Goal: Task Accomplishment & Management: Use online tool/utility

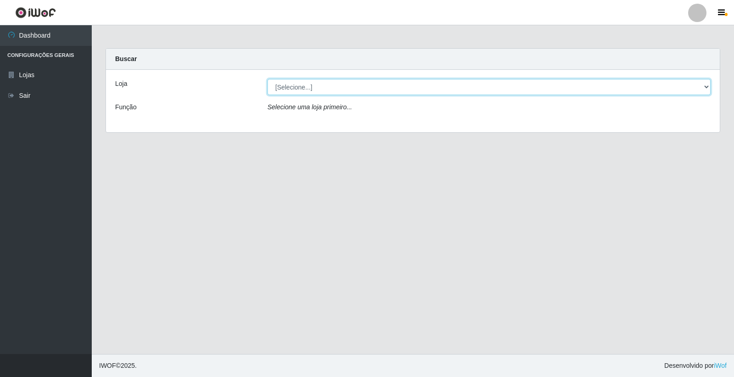
click at [383, 87] on select "[Selecione...] O Feirão - [GEOGRAPHIC_DATA]" at bounding box center [488, 87] width 443 height 16
select select "327"
click at [267, 79] on select "[Selecione...] O Feirão - [GEOGRAPHIC_DATA]" at bounding box center [488, 87] width 443 height 16
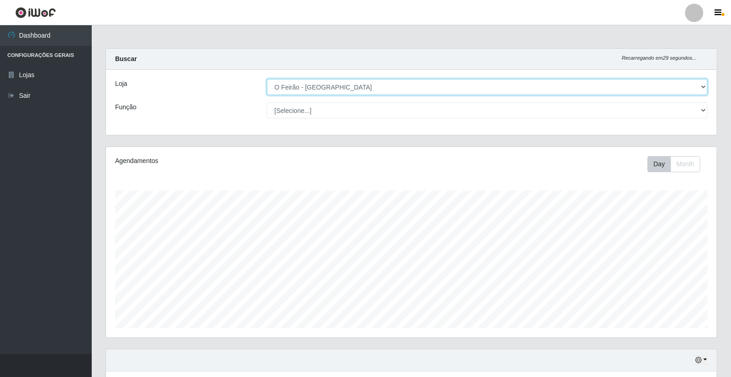
scroll to position [192, 0]
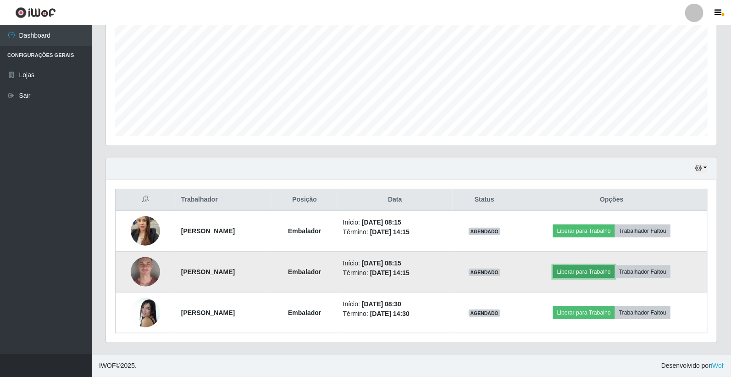
click at [603, 271] on button "Liberar para Trabalho" at bounding box center [584, 271] width 62 height 13
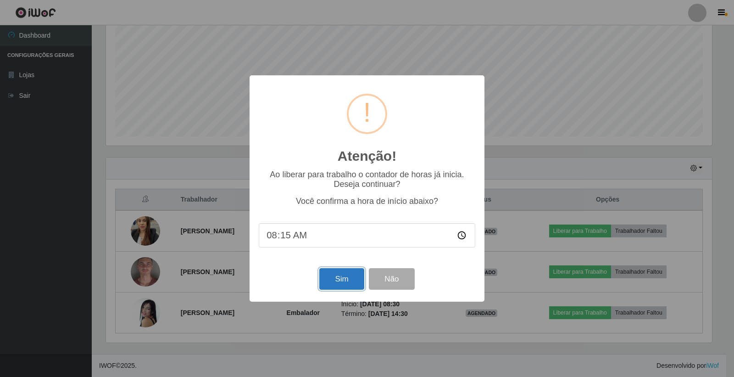
click at [358, 277] on button "Sim" at bounding box center [341, 279] width 44 height 22
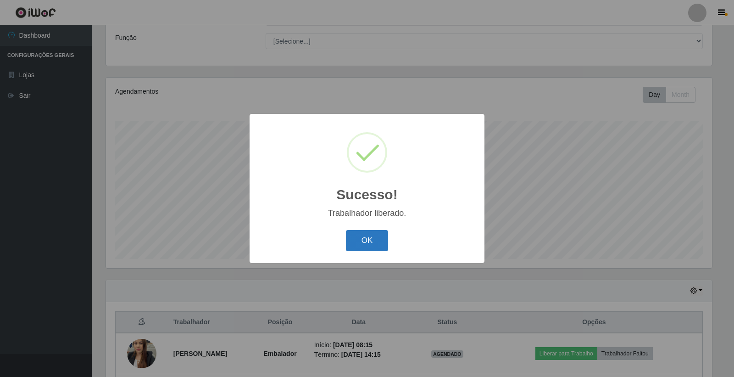
click at [365, 241] on button "OK" at bounding box center [367, 241] width 43 height 22
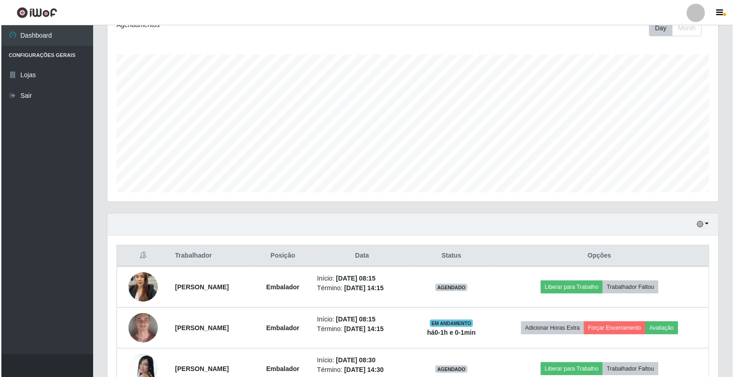
scroll to position [192, 0]
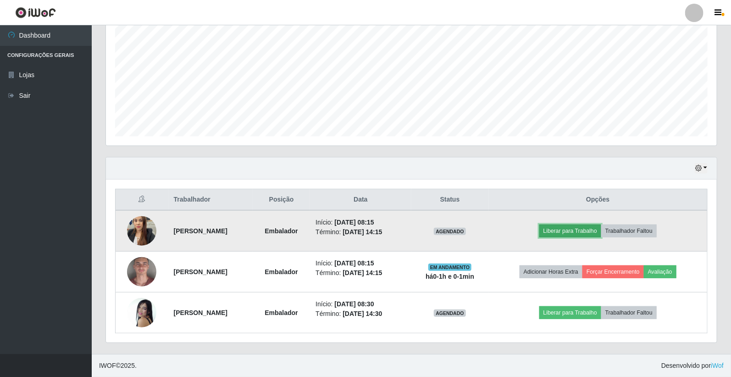
click at [583, 237] on button "Liberar para Trabalho" at bounding box center [570, 230] width 62 height 13
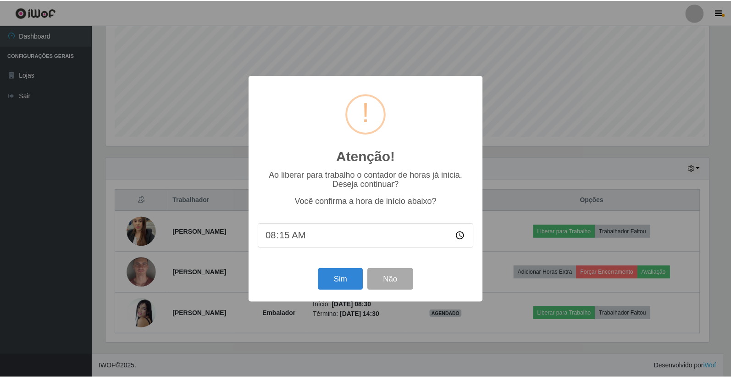
scroll to position [190, 605]
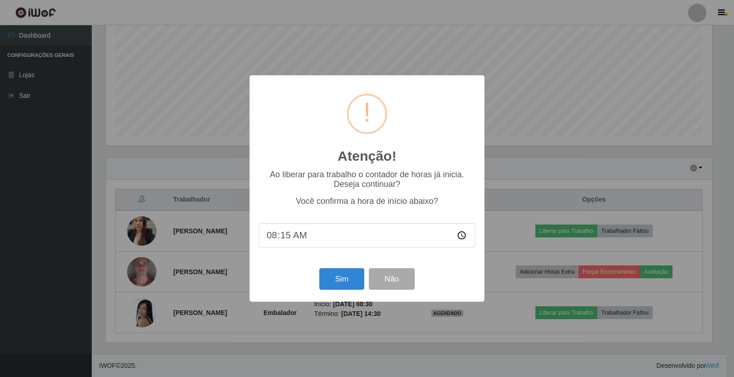
click at [589, 228] on div "Atenção! × Ao liberar para trabalho o contador de horas já inicia. Deseja conti…" at bounding box center [367, 188] width 734 height 377
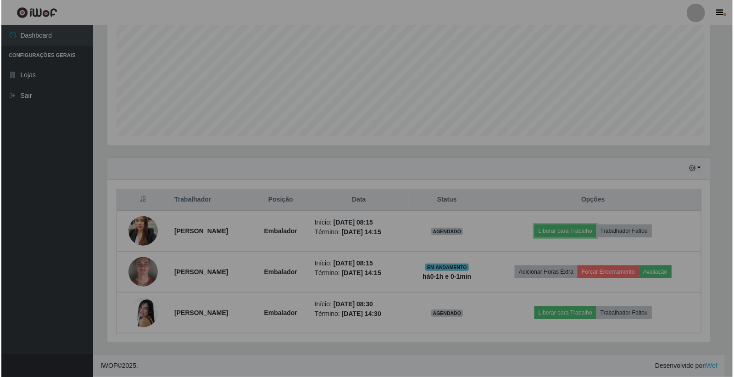
scroll to position [190, 611]
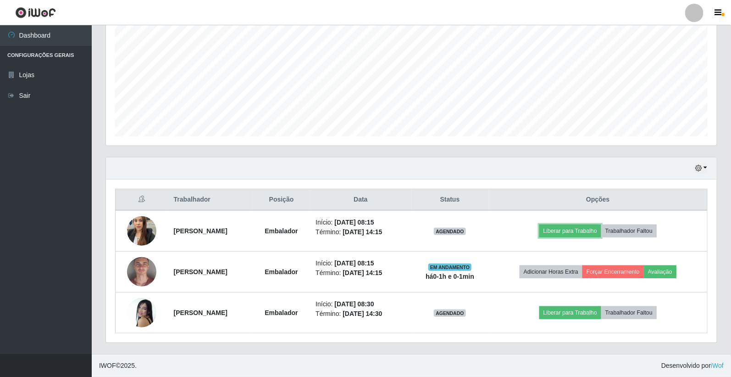
click at [589, 228] on button "Liberar para Trabalho" at bounding box center [570, 230] width 62 height 13
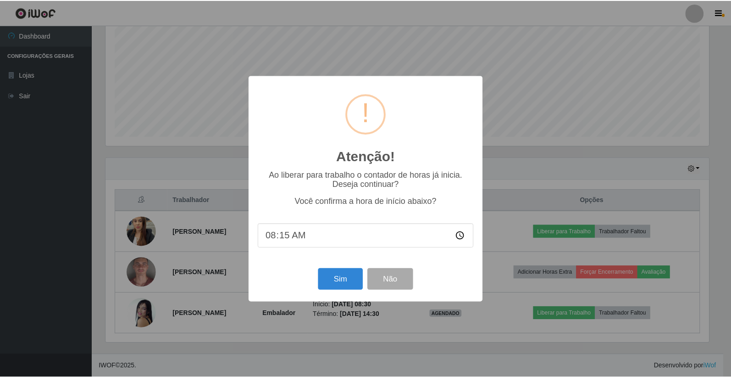
scroll to position [190, 605]
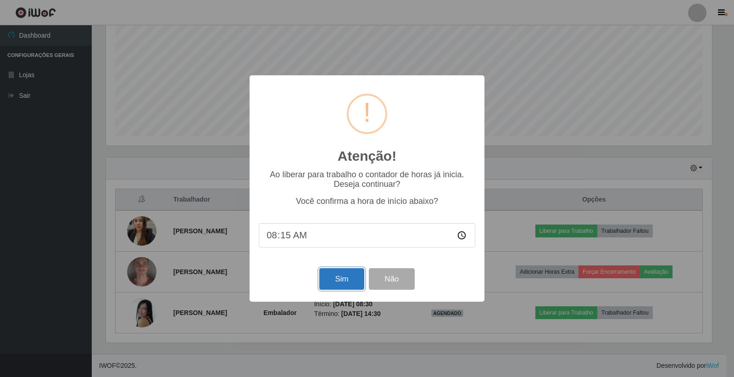
click at [350, 279] on button "Sim" at bounding box center [341, 279] width 44 height 22
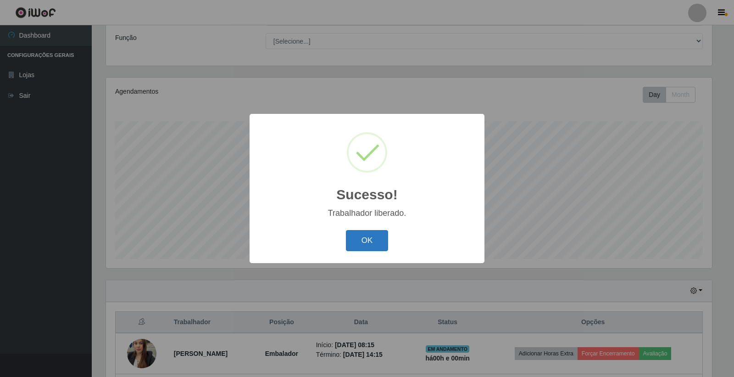
click at [378, 240] on button "OK" at bounding box center [367, 241] width 43 height 22
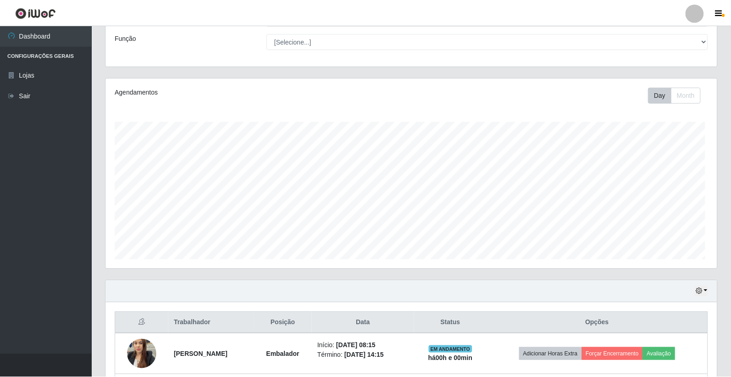
scroll to position [190, 611]
